Goal: Find specific page/section: Find specific page/section

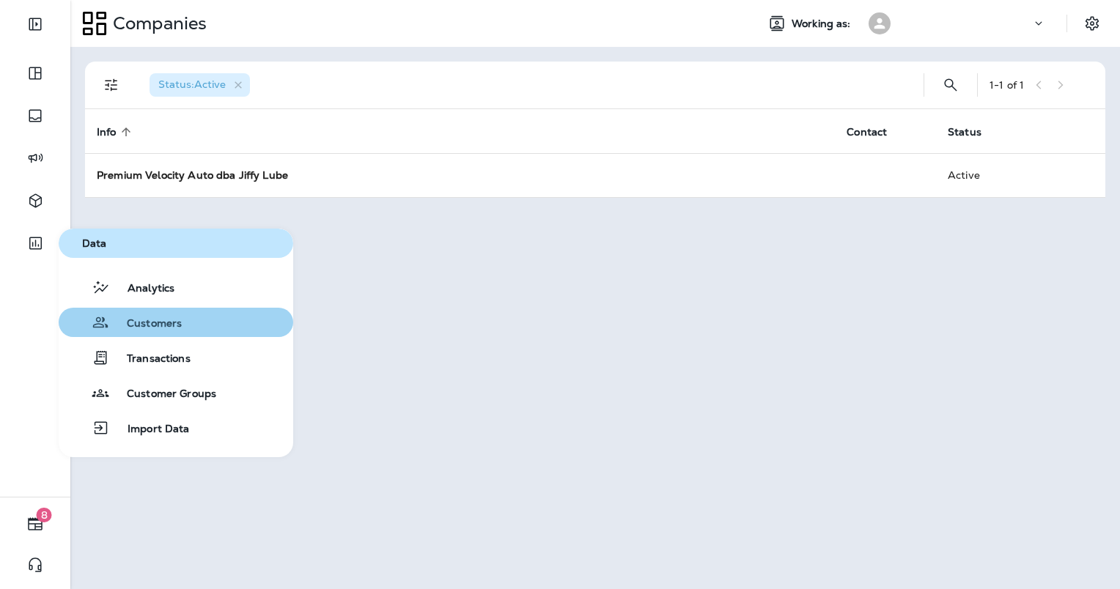
click at [155, 321] on span "Customers" at bounding box center [145, 324] width 73 height 14
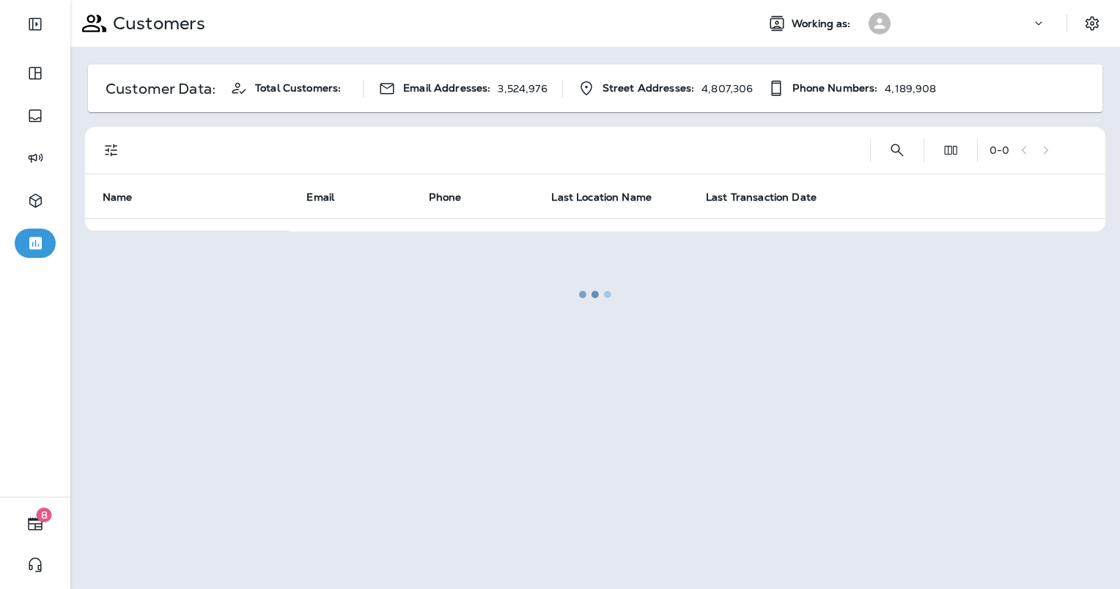
click at [900, 142] on div at bounding box center [595, 294] width 1046 height 586
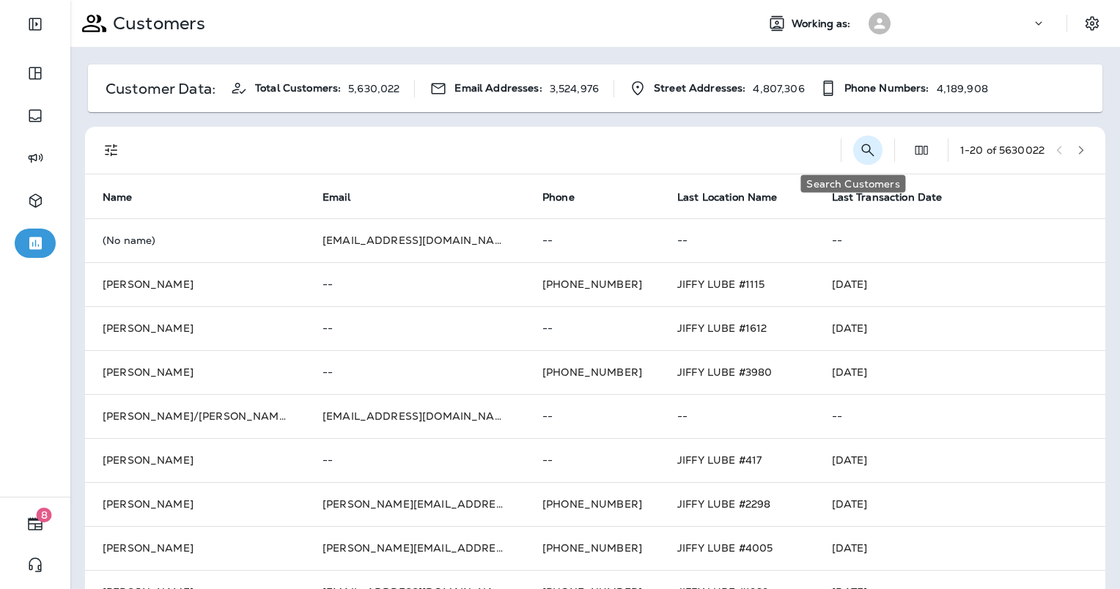
click at [859, 151] on icon "Search Customers" at bounding box center [868, 150] width 18 height 18
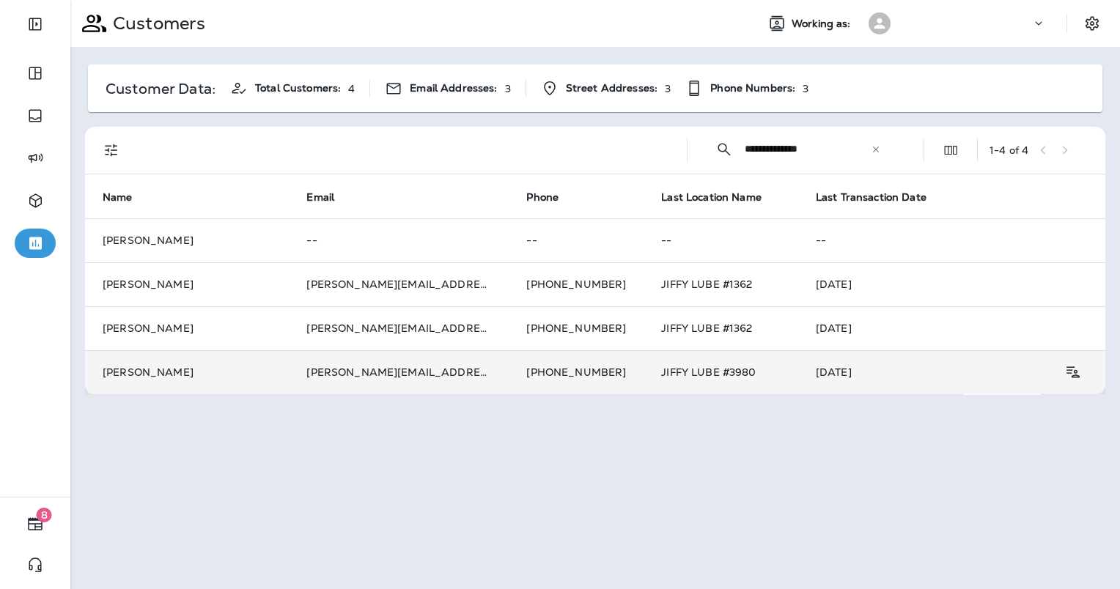
type input "**********"
click at [378, 371] on td "[PERSON_NAME][EMAIL_ADDRESS][PERSON_NAME][DOMAIN_NAME]" at bounding box center [399, 372] width 220 height 44
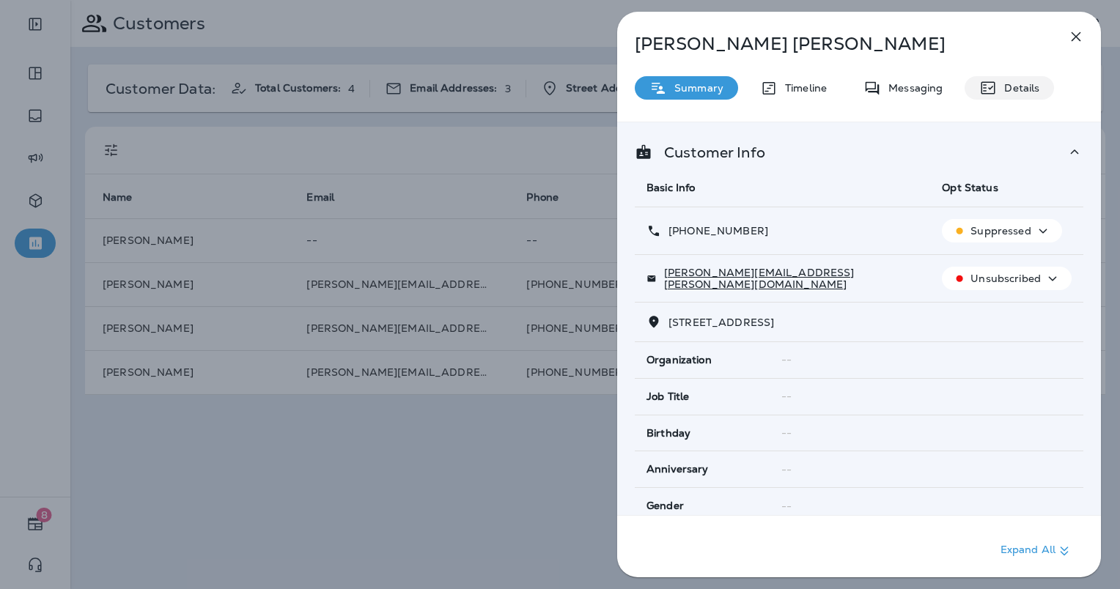
click at [1000, 84] on p "Details" at bounding box center [1018, 88] width 43 height 12
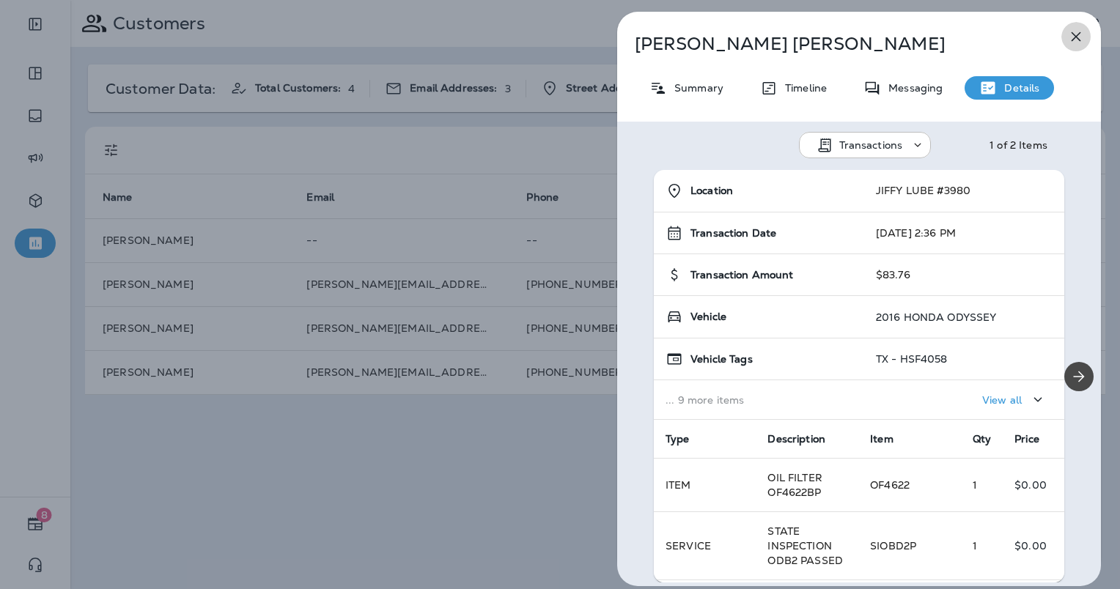
click at [1073, 35] on icon "button" at bounding box center [1076, 37] width 18 height 18
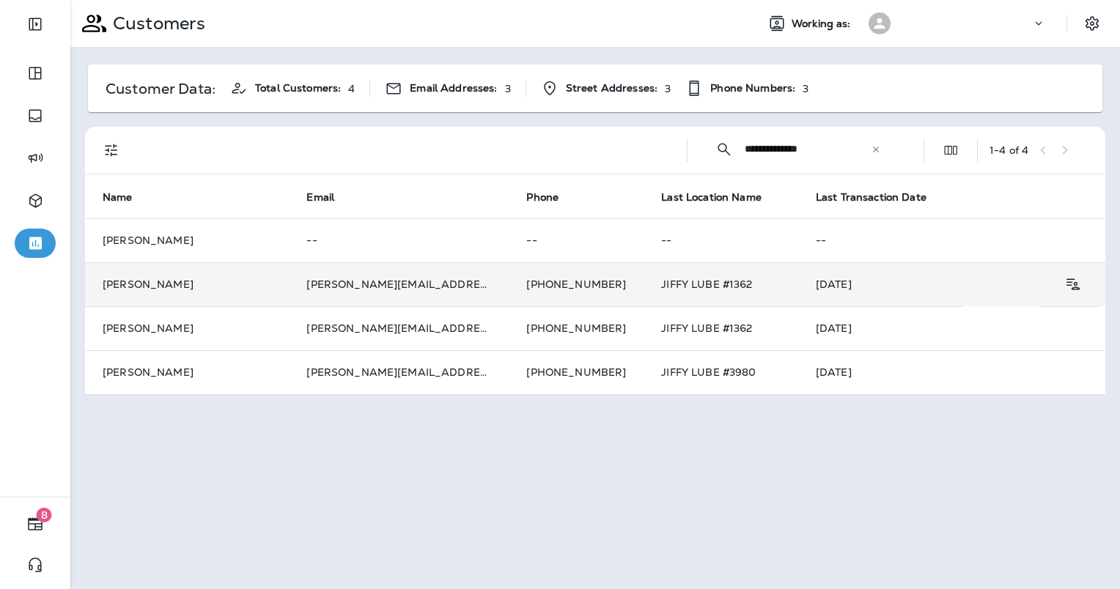
click at [444, 281] on td "[PERSON_NAME][EMAIL_ADDRESS][PERSON_NAME][DOMAIN_NAME]" at bounding box center [399, 284] width 220 height 44
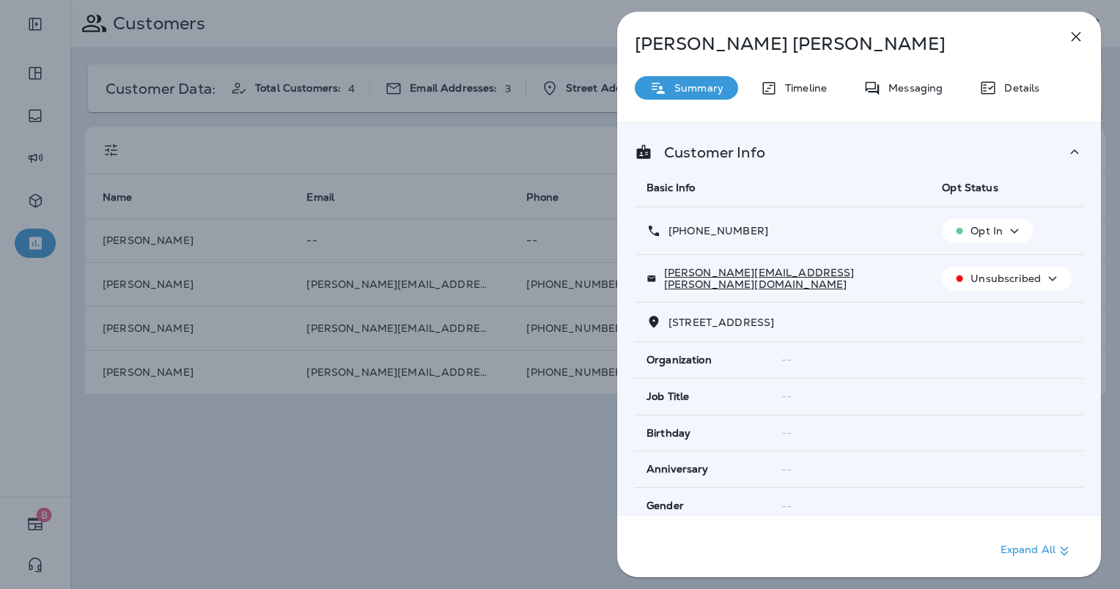
scroll to position [240, 0]
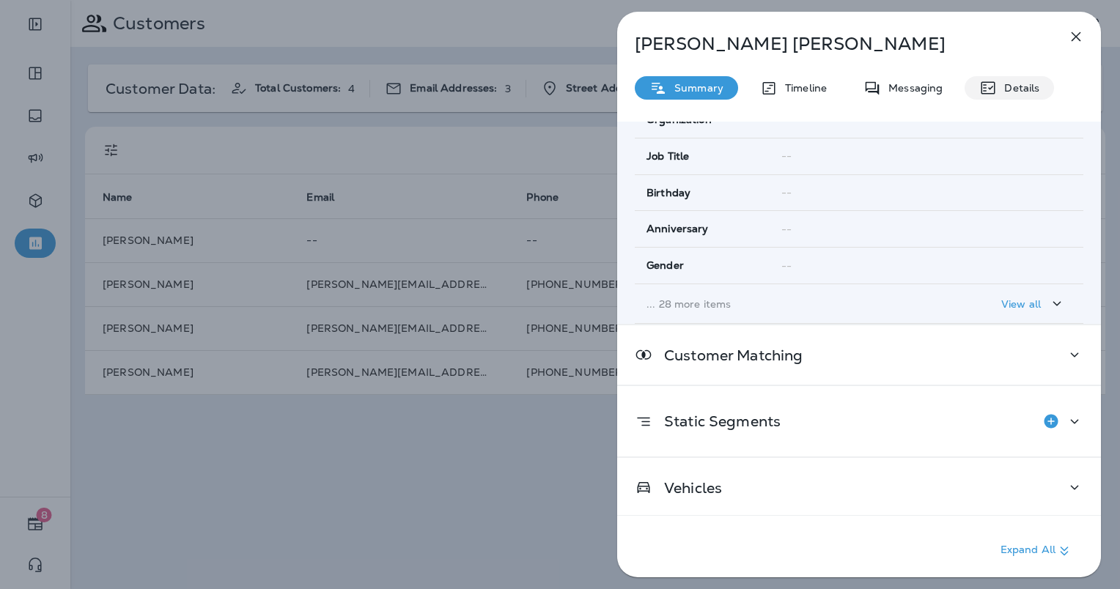
click at [992, 85] on icon at bounding box center [988, 88] width 18 height 18
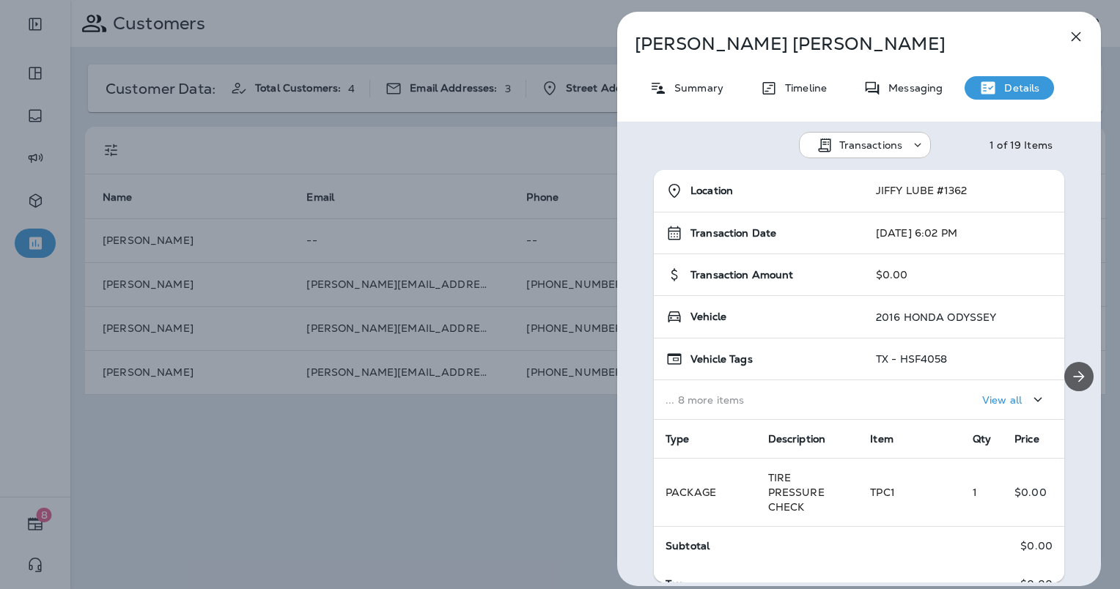
click at [1068, 387] on button "Next" at bounding box center [1078, 376] width 29 height 29
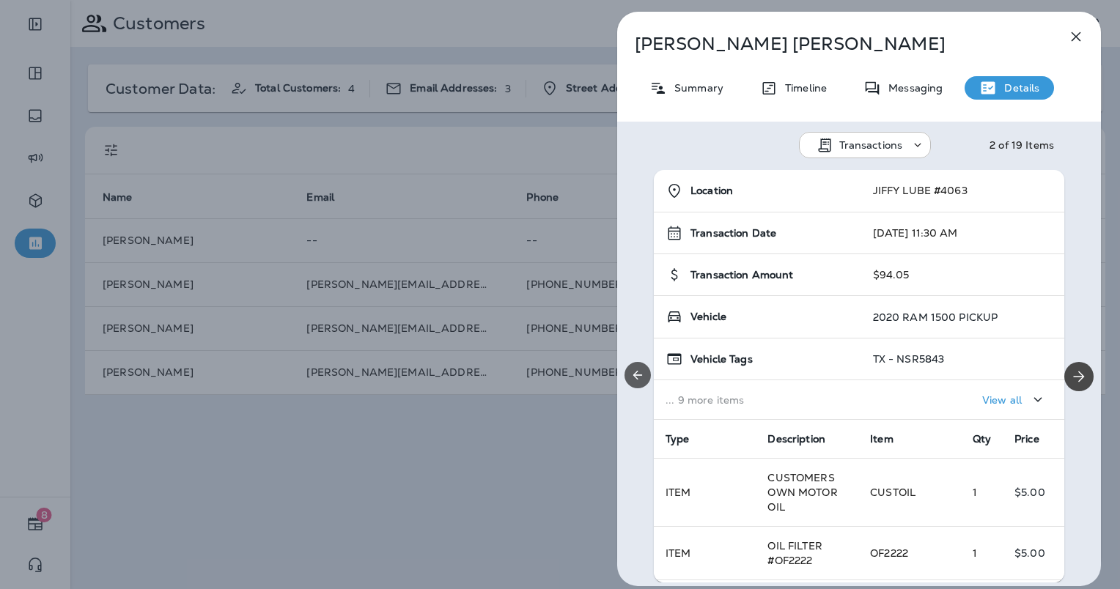
click at [632, 378] on icon "Previous" at bounding box center [637, 375] width 15 height 15
